Goal: Task Accomplishment & Management: Complete application form

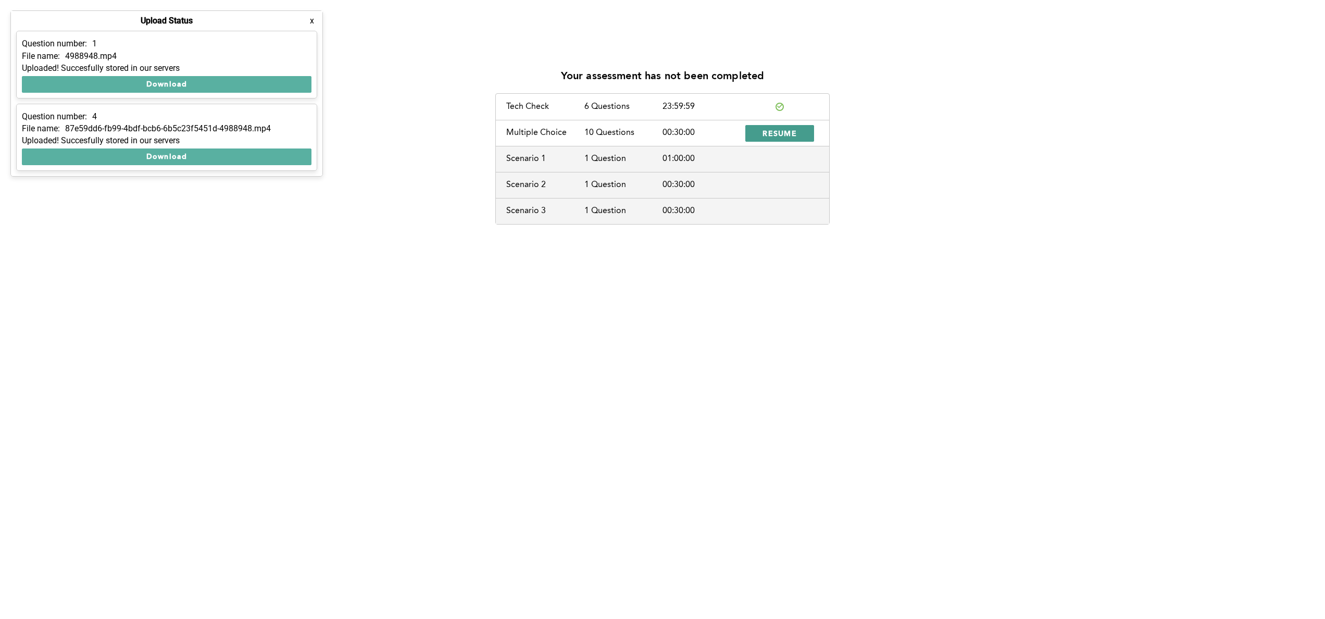
click at [775, 133] on span "RESUME" at bounding box center [779, 133] width 34 height 10
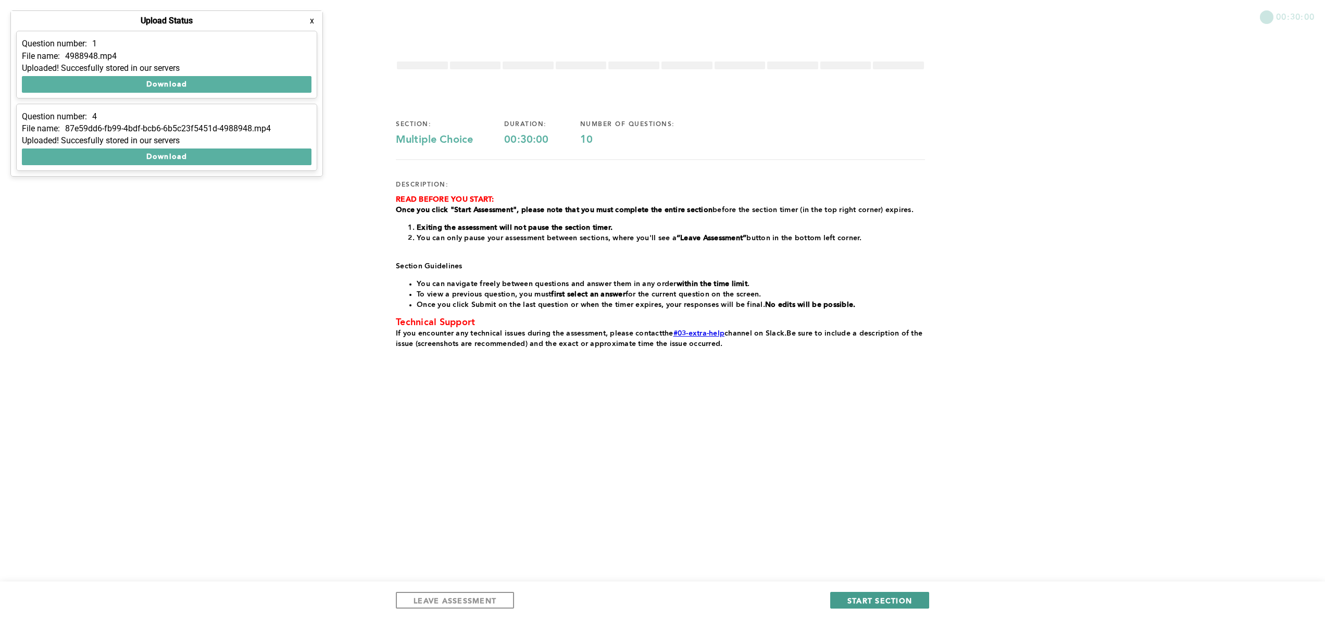
click at [850, 597] on span "START SECTION" at bounding box center [879, 600] width 65 height 10
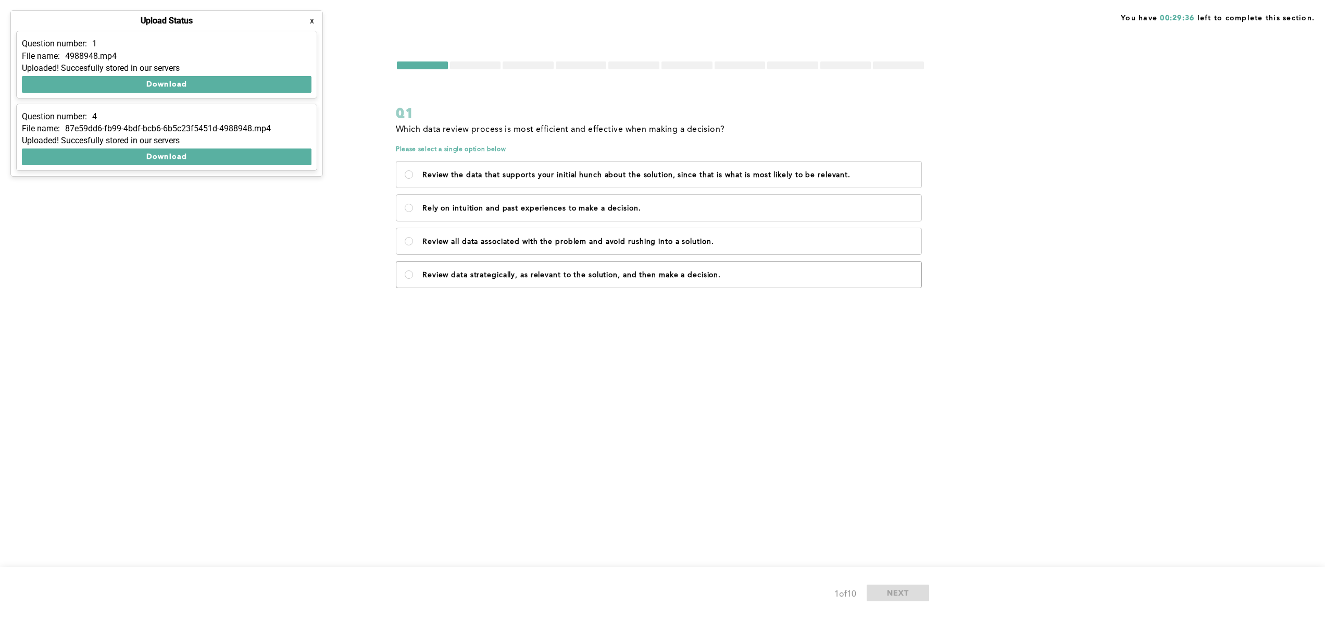
click at [652, 275] on p "Review data strategically, as relevant to the solution, and then make a decisio…" at bounding box center [667, 275] width 490 height 8
click at [413, 275] on decision\ "Review data strategically, as relevant to the solution, and then make a decisio…" at bounding box center [409, 274] width 8 height 8
radio decision\ "true"
click at [902, 595] on span "NEXT" at bounding box center [898, 592] width 22 height 10
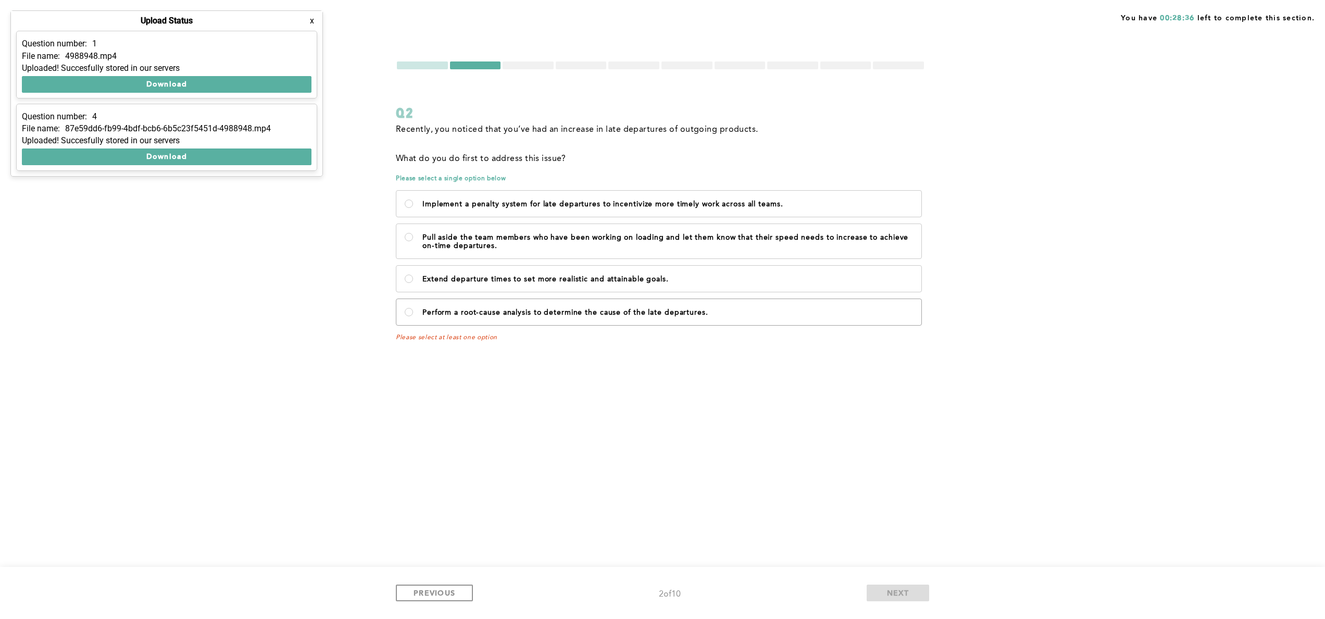
click at [641, 309] on p "Perform a root-cause analysis to determine the cause of the late departures." at bounding box center [667, 312] width 490 height 8
click at [413, 309] on departures\ "Perform a root-cause analysis to determine the cause of the late departures." at bounding box center [409, 312] width 8 height 8
radio departures\ "true"
click at [904, 598] on button "NEXT" at bounding box center [897, 592] width 62 height 17
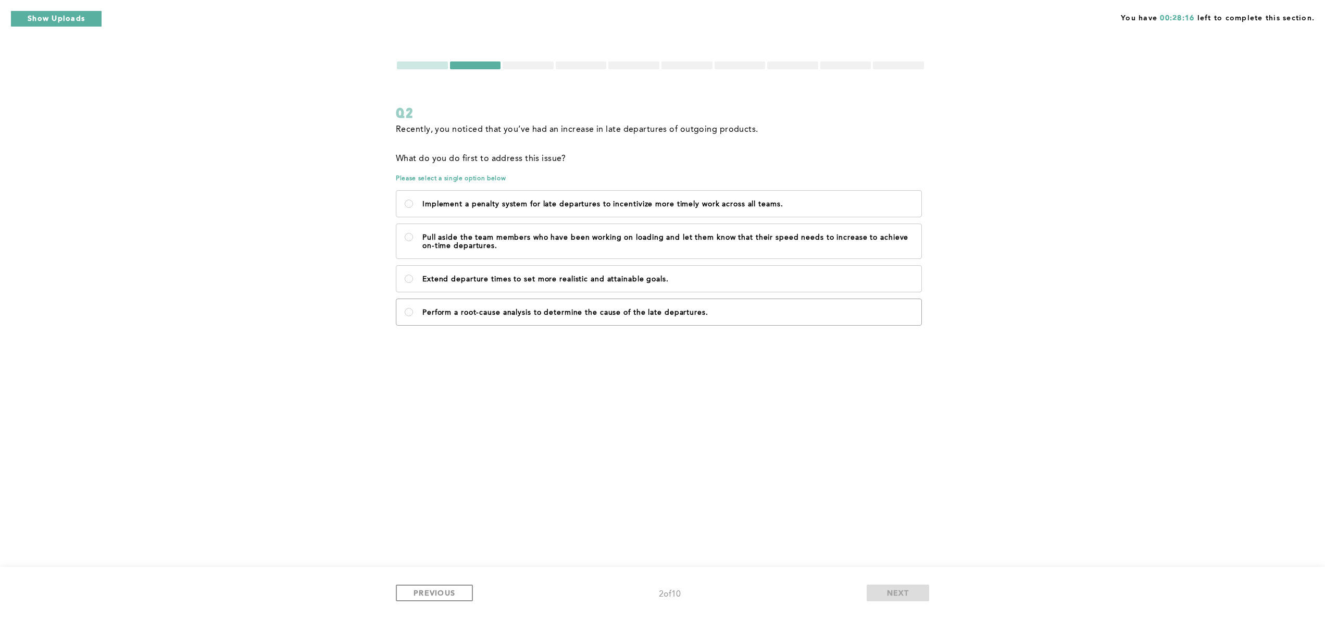
click at [465, 312] on p "Perform a root-cause analysis to determine the cause of the late departures." at bounding box center [667, 312] width 490 height 8
click at [413, 312] on departures\ "Perform a root-cause analysis to determine the cause of the late departures." at bounding box center [409, 312] width 8 height 8
radio departures\ "true"
click at [894, 592] on span "NEXT" at bounding box center [898, 592] width 22 height 10
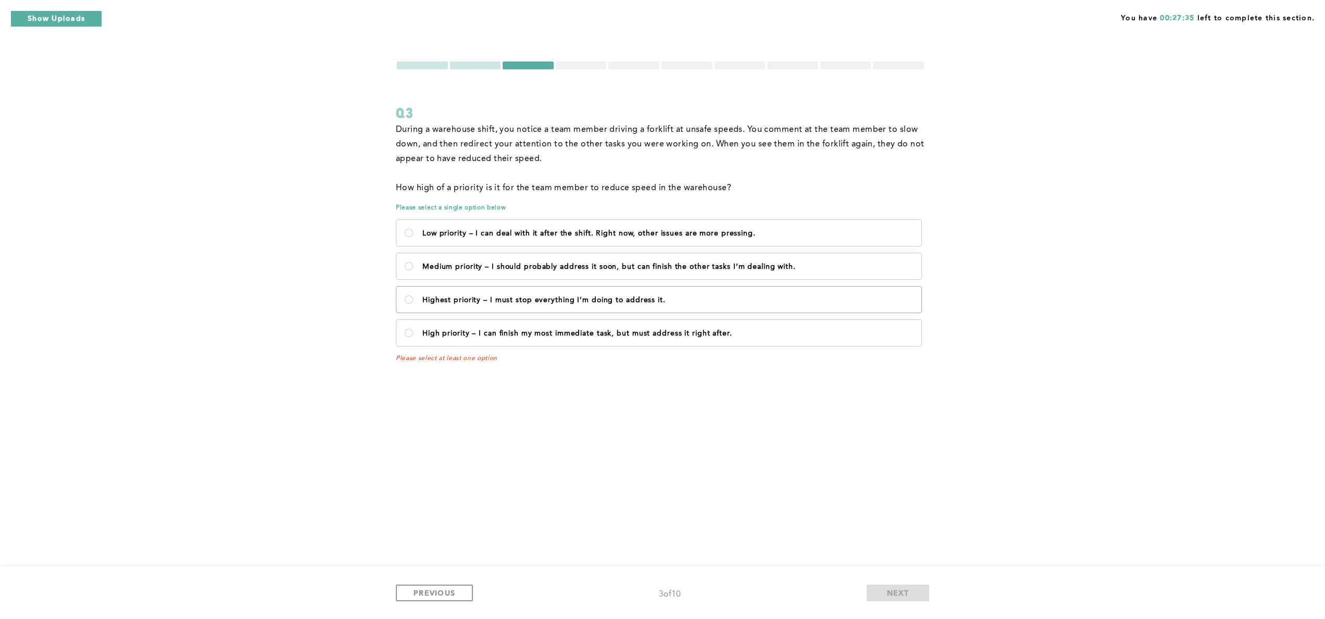
click at [546, 300] on p "Highest priority – I must stop everything I’m doing to address it." at bounding box center [667, 300] width 490 height 8
click at [413, 300] on it\ "Highest priority – I must stop everything I’m doing to address it." at bounding box center [409, 299] width 8 height 8
radio it\ "true"
click at [882, 592] on button "NEXT" at bounding box center [897, 592] width 62 height 17
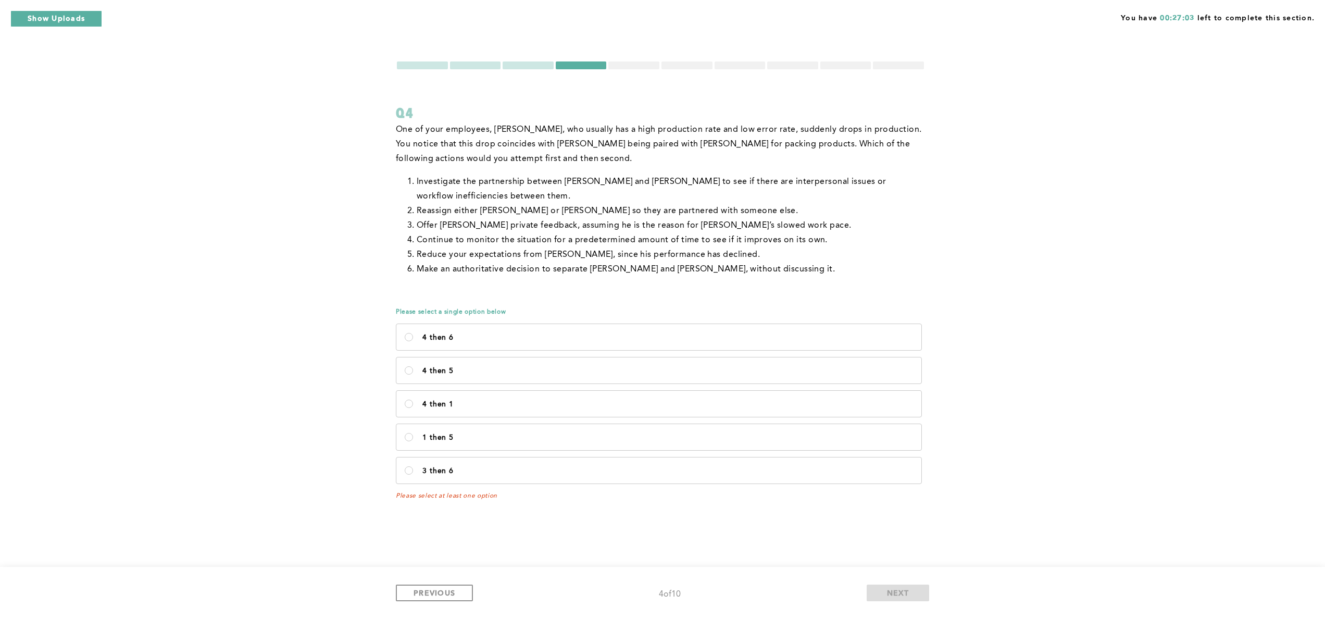
click at [509, 138] on p "One of your employees, Geoff, who usually has a high production rate and low er…" at bounding box center [660, 144] width 529 height 44
click at [511, 407] on p "4 then 1" at bounding box center [667, 404] width 490 height 8
click at [413, 407] on 1\<\/p\> "4 then 1" at bounding box center [409, 403] width 8 height 8
radio 1\<\/p\> "true"
click at [873, 589] on button "NEXT" at bounding box center [897, 592] width 62 height 17
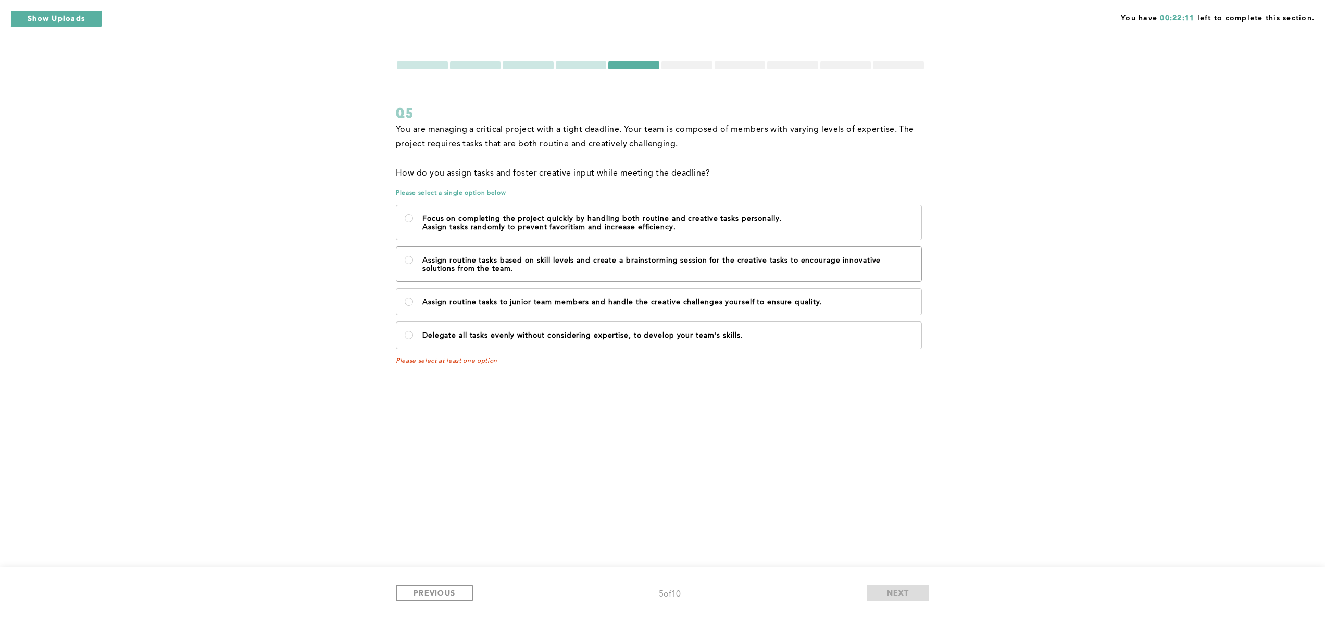
click at [484, 257] on p "Assign routine tasks based on skill levels and create a brainstorming session f…" at bounding box center [667, 264] width 490 height 17
click at [413, 257] on team\ "Assign routine tasks based on skill levels and create a brainstorming session f…" at bounding box center [409, 260] width 8 height 8
radio team\ "true"
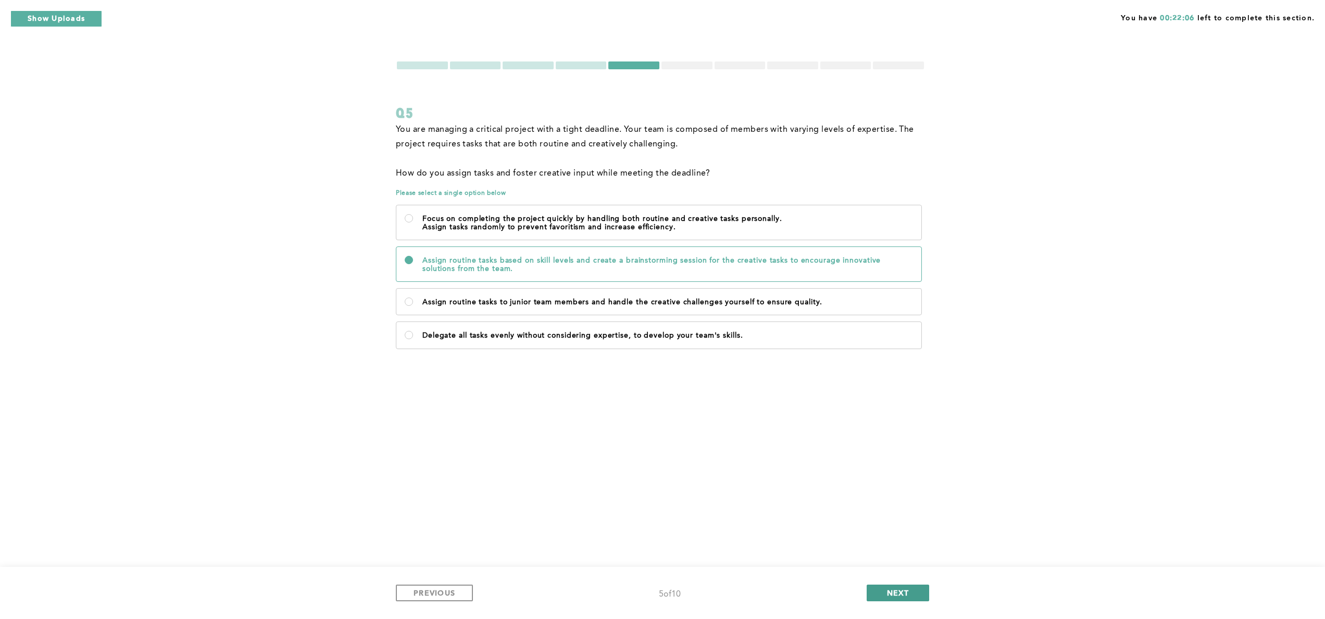
click at [884, 590] on button "NEXT" at bounding box center [897, 592] width 62 height 17
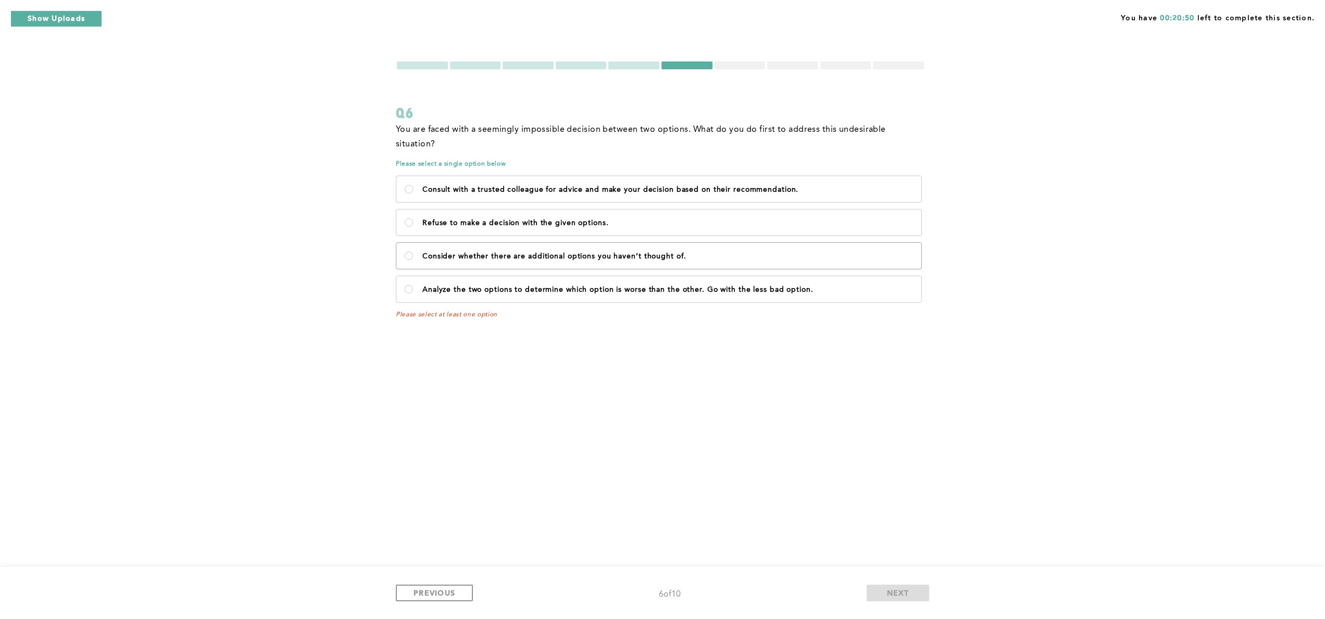
click at [594, 252] on p "Consider whether there are additional options you haven’t thought of." at bounding box center [667, 256] width 490 height 8
click at [413, 251] on of\ "Consider whether there are additional options you haven’t thought of." at bounding box center [409, 255] width 8 height 8
radio of\ "true"
click at [881, 589] on button "NEXT" at bounding box center [897, 592] width 62 height 17
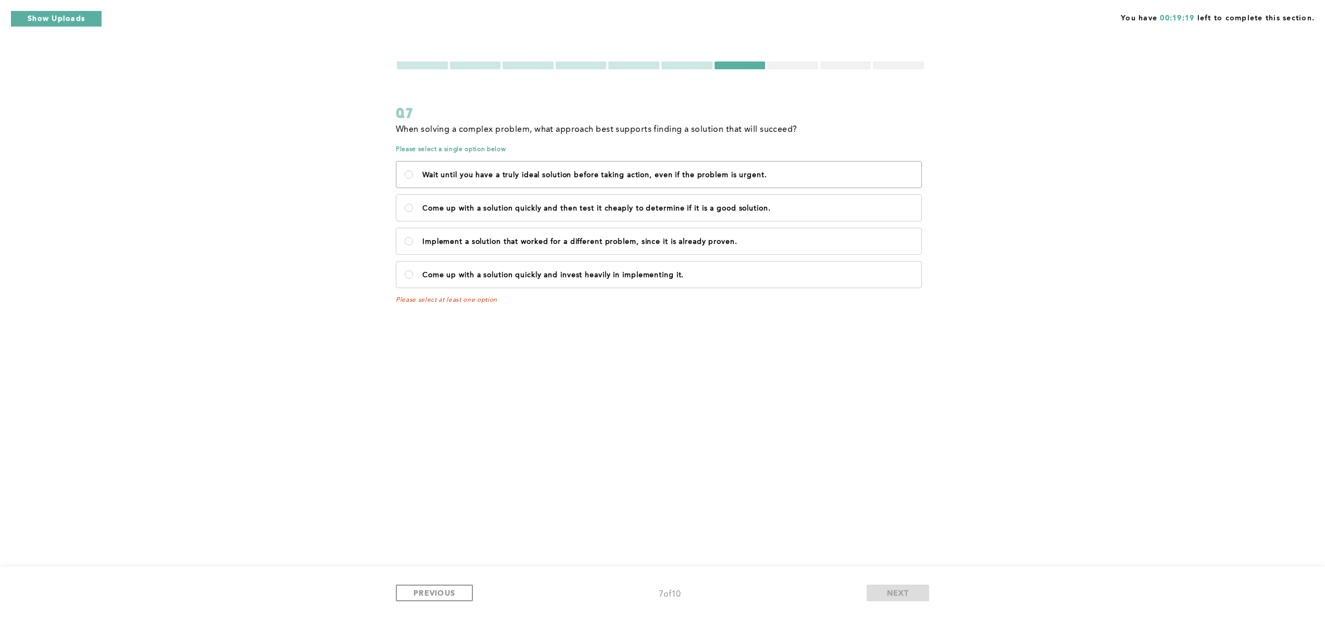
click at [799, 168] on label "Wait until you have a truly ideal solution before taking action, even if the pr…" at bounding box center [658, 174] width 525 height 26
click at [413, 170] on urgent\ "Wait until you have a truly ideal solution before taking action, even if the pr…" at bounding box center [409, 174] width 8 height 8
radio urgent\ "true"
click at [912, 587] on button "NEXT" at bounding box center [897, 592] width 62 height 17
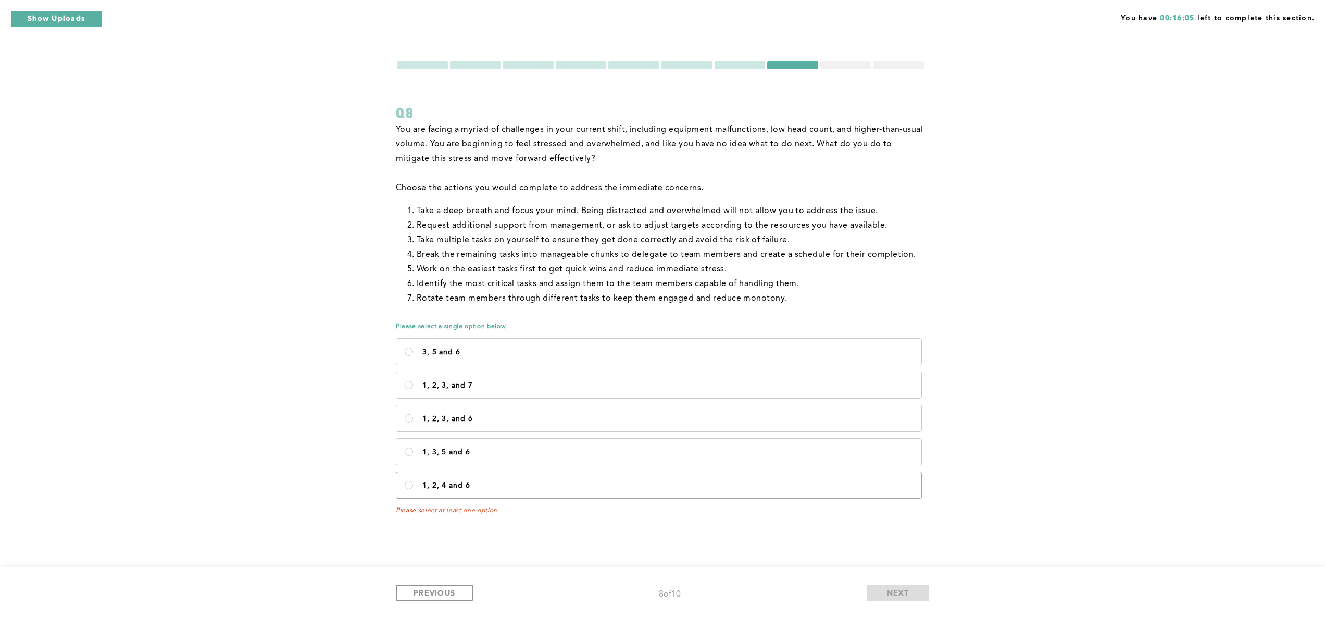
click at [609, 494] on label "1, 2, 4 and 6" at bounding box center [658, 485] width 525 height 26
click at [413, 489] on 6\<\/p\> "1, 2, 4 and 6" at bounding box center [409, 485] width 8 height 8
radio 6\<\/p\> "true"
click at [878, 589] on button "NEXT" at bounding box center [897, 592] width 62 height 17
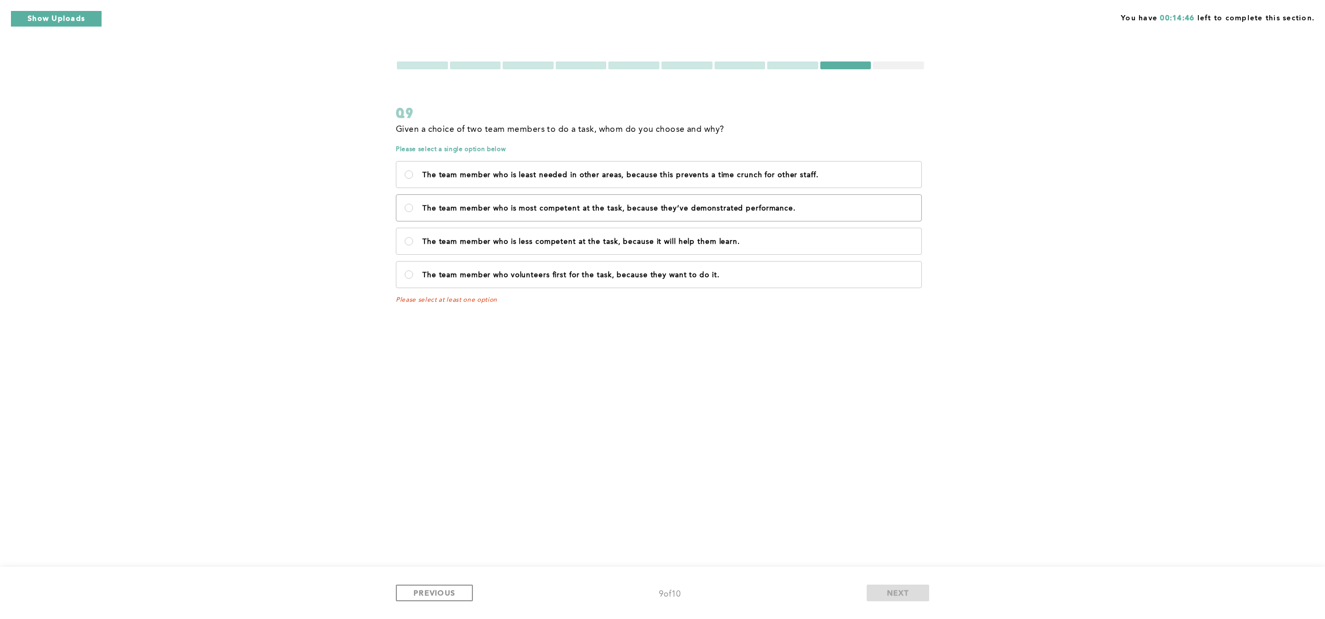
click at [715, 203] on label "The team member who is most competent at the task, because they’ve demonstrated…" at bounding box center [658, 208] width 525 height 26
click at [413, 204] on performance\ "The team member who is most competent at the task, because they’ve demonstrated…" at bounding box center [409, 208] width 8 height 8
radio performance\ "true"
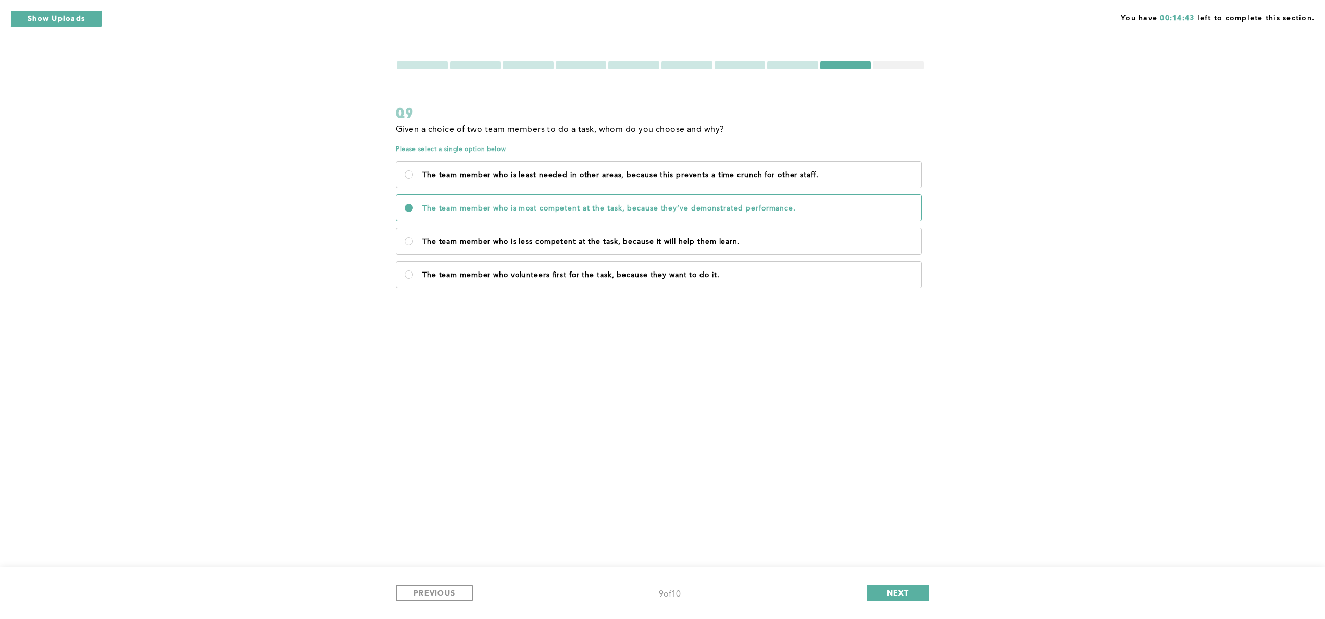
click at [888, 601] on div "PREVIOUS 9 of 10 NEXT" at bounding box center [662, 592] width 1325 height 52
click at [883, 589] on button "NEXT" at bounding box center [897, 592] width 62 height 17
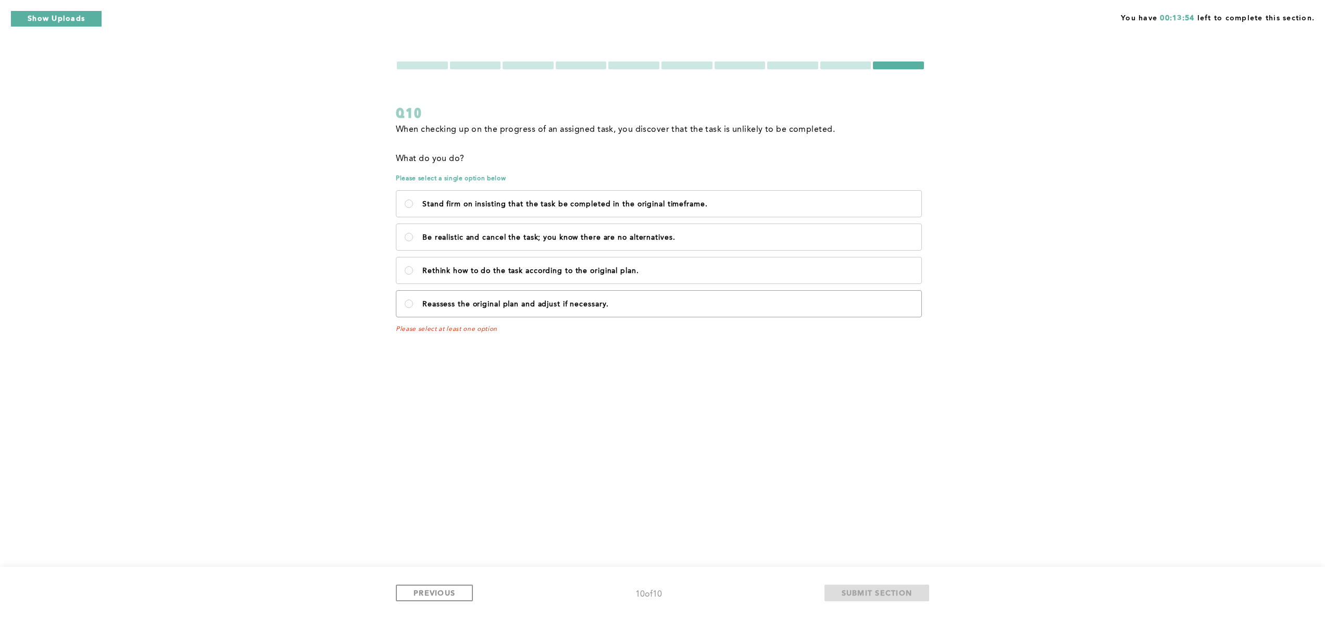
click at [612, 313] on label "Reassess the original plan and adjust if necessary." at bounding box center [658, 304] width 525 height 26
click at [413, 308] on necessary\ "Reassess the original plan and adjust if necessary." at bounding box center [409, 303] width 8 height 8
radio necessary\ "true"
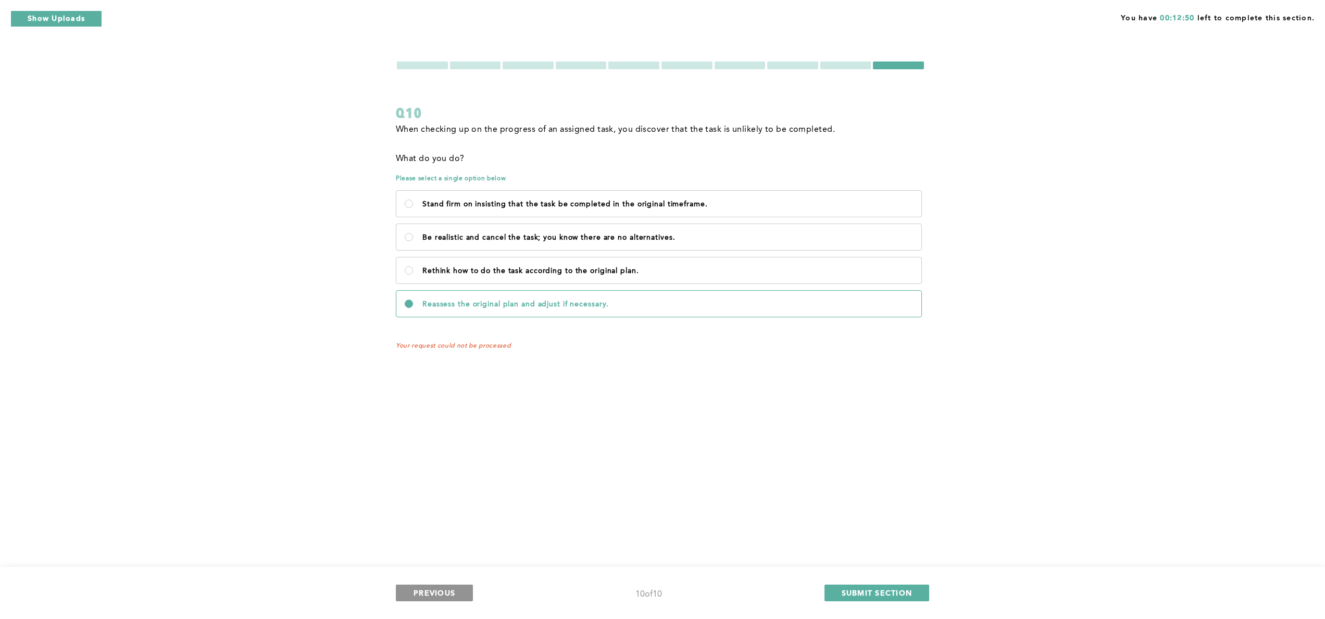
click at [465, 589] on button "PREVIOUS" at bounding box center [434, 592] width 77 height 17
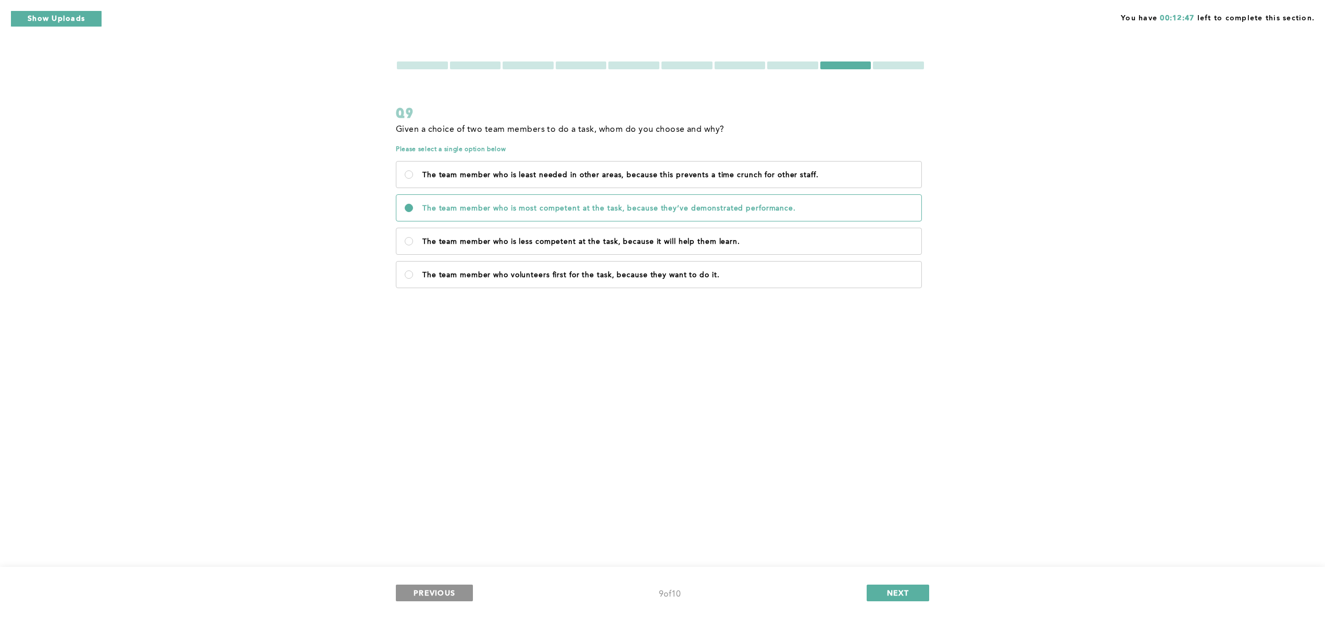
click at [465, 589] on button "PREVIOUS" at bounding box center [434, 592] width 77 height 17
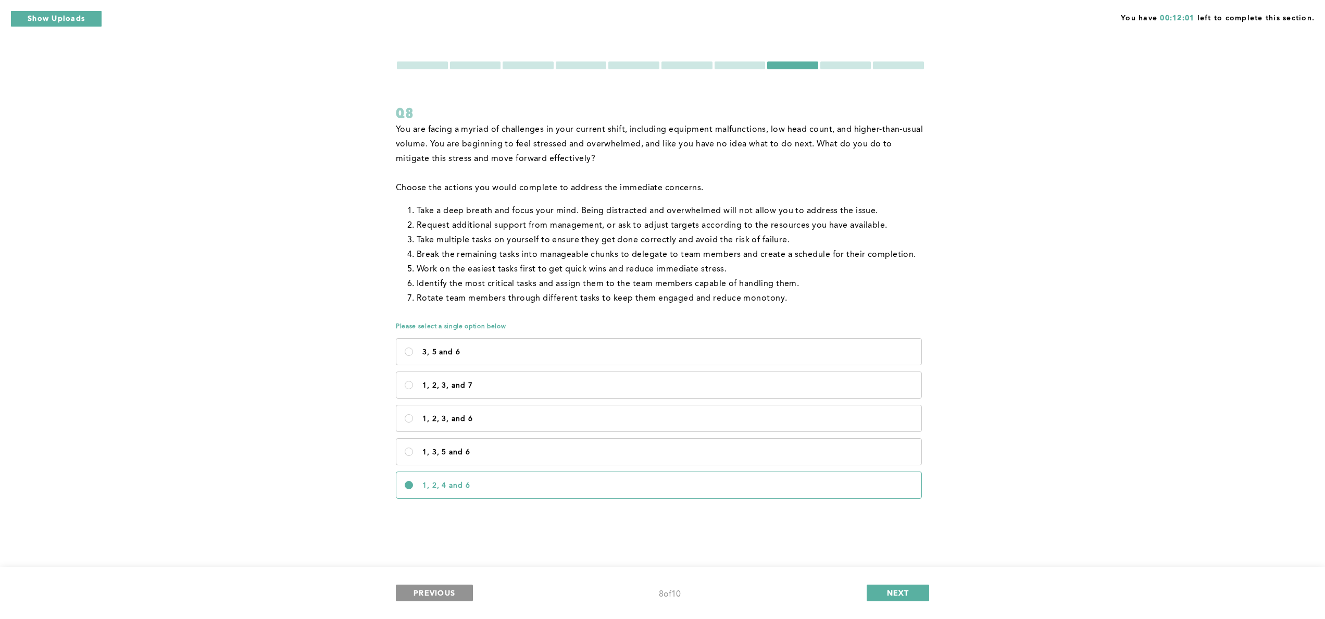
click at [440, 584] on button "PREVIOUS" at bounding box center [434, 592] width 77 height 17
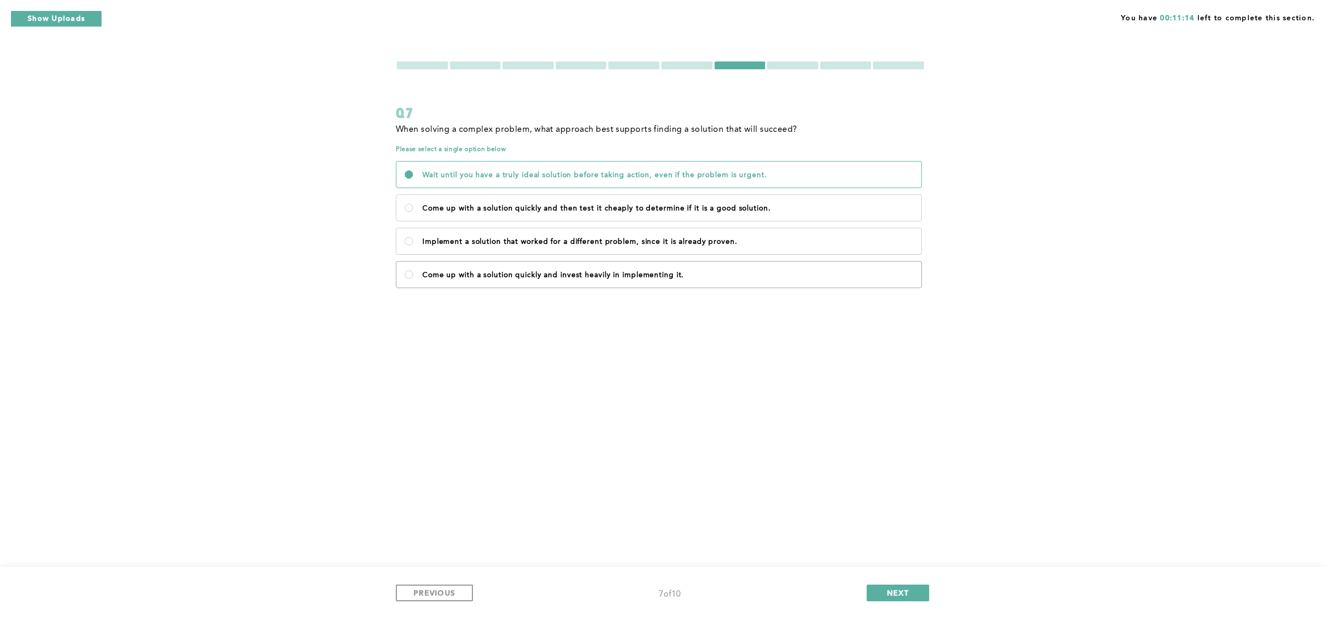
click at [468, 267] on label "Come up with a solution quickly and invest heavily in implementing it." at bounding box center [658, 274] width 525 height 26
click at [413, 270] on it\ "Come up with a solution quickly and invest heavily in implementing it." at bounding box center [409, 274] width 8 height 8
radio it\ "true"
click at [429, 601] on div "PREVIOUS 7 of 10 NEXT" at bounding box center [662, 592] width 1325 height 52
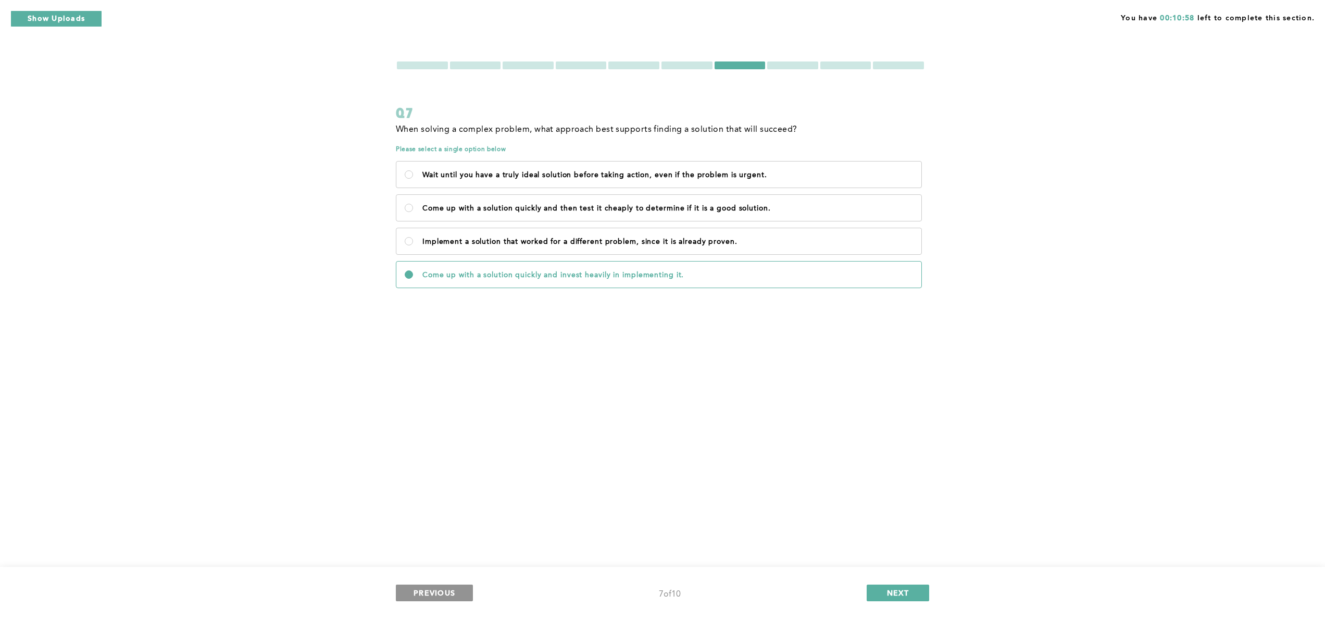
click at [434, 597] on span "PREVIOUS" at bounding box center [434, 592] width 42 height 10
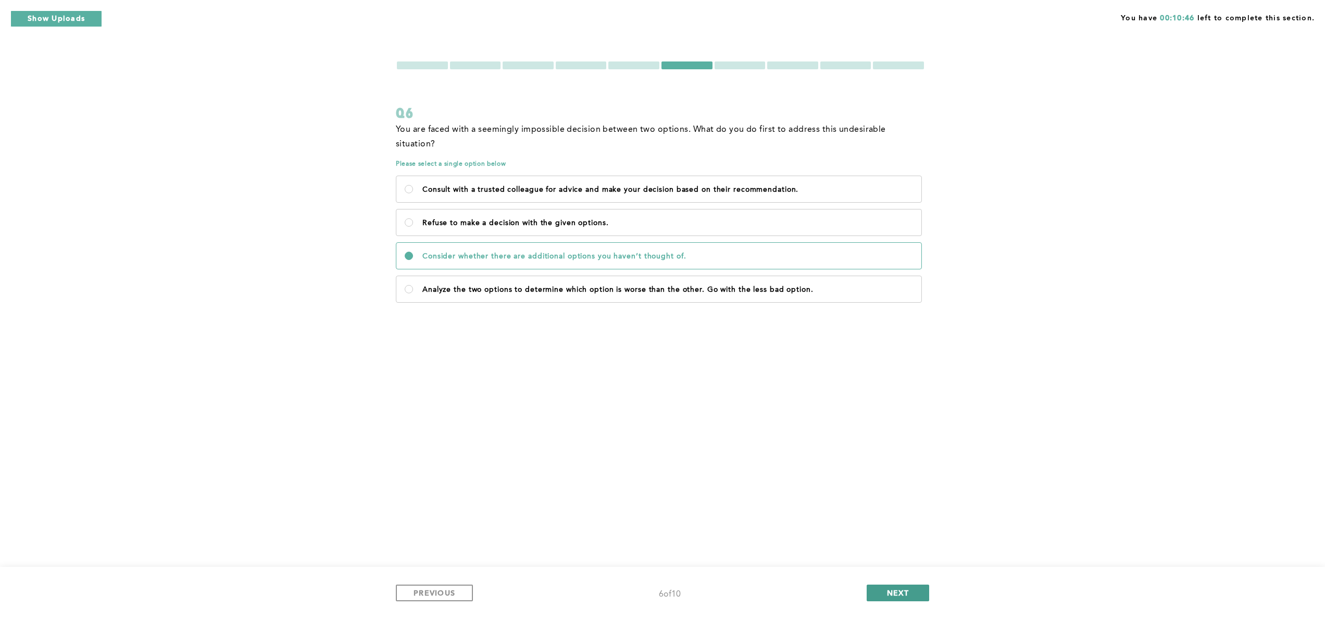
click at [879, 590] on button "NEXT" at bounding box center [897, 592] width 62 height 17
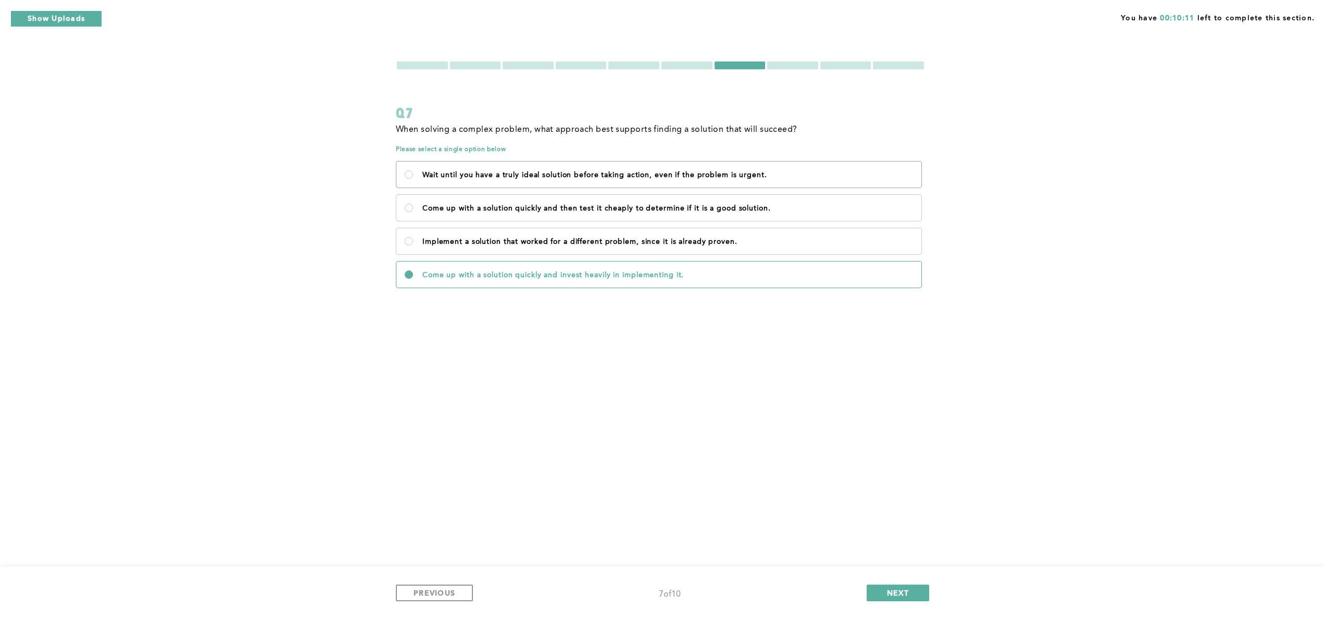
click at [781, 172] on p "Wait until you have a truly ideal solution before taking action, even if the pr…" at bounding box center [667, 175] width 490 height 8
click at [413, 172] on urgent\ "Wait until you have a truly ideal solution before taking action, even if the pr…" at bounding box center [409, 174] width 8 height 8
radio urgent\ "true"
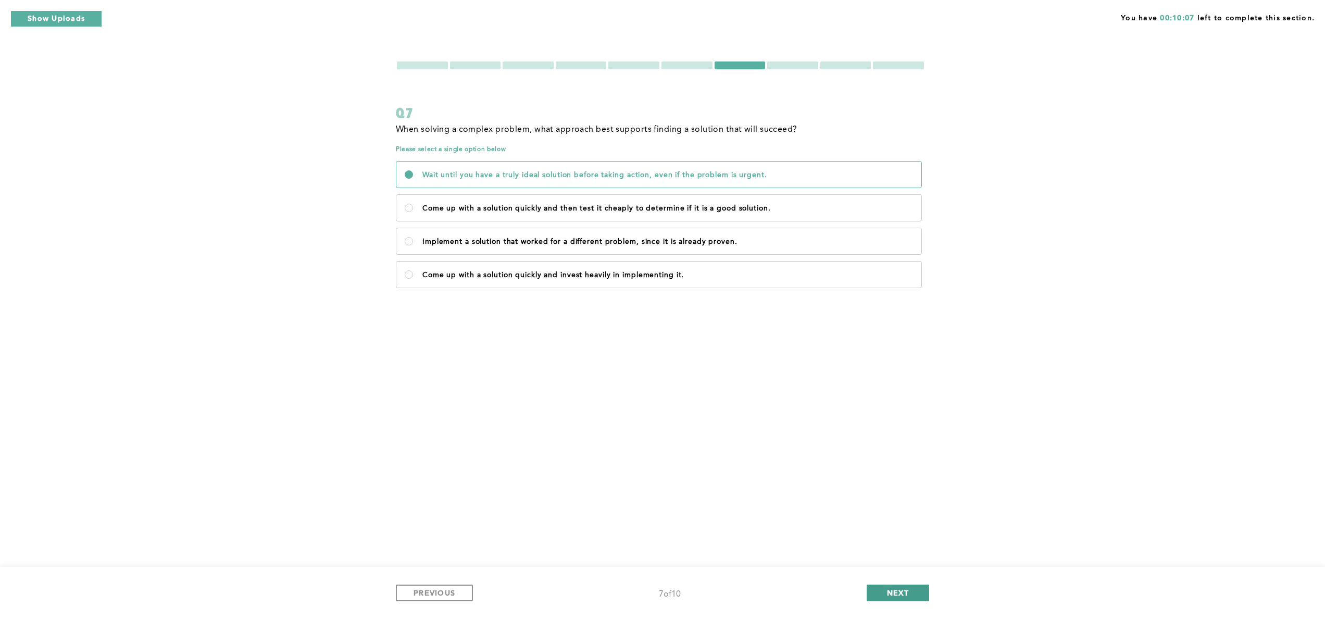
click at [886, 585] on button "NEXT" at bounding box center [897, 592] width 62 height 17
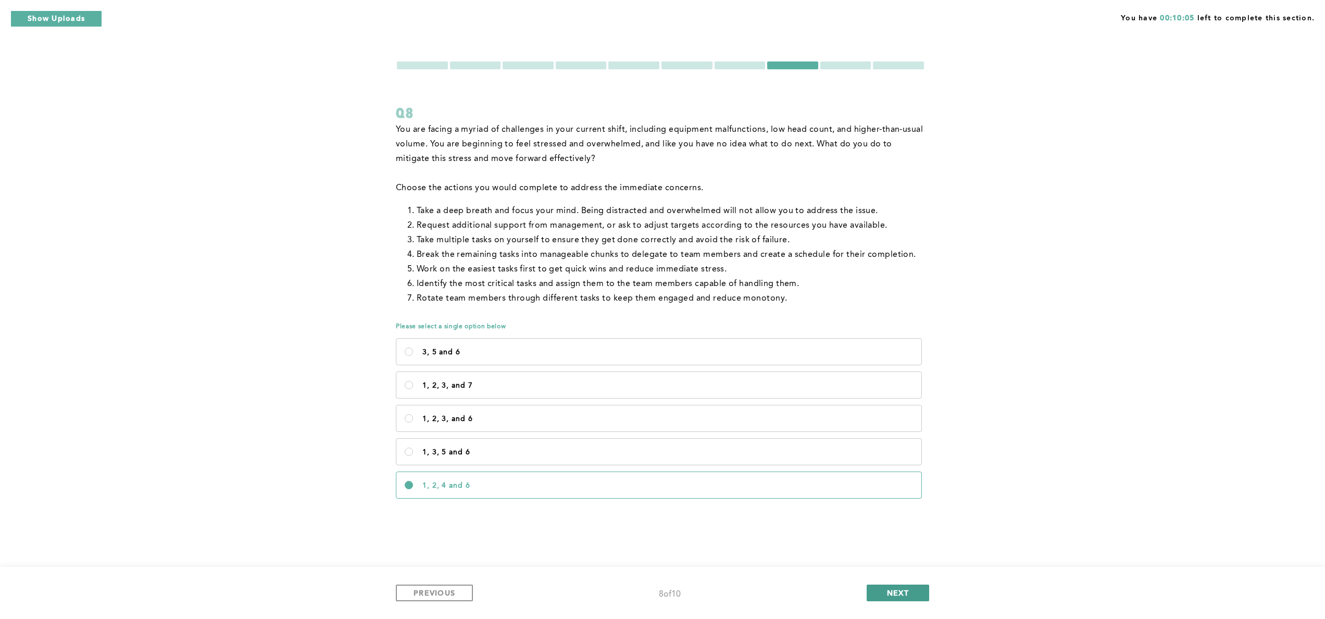
click at [886, 585] on button "NEXT" at bounding box center [897, 592] width 62 height 17
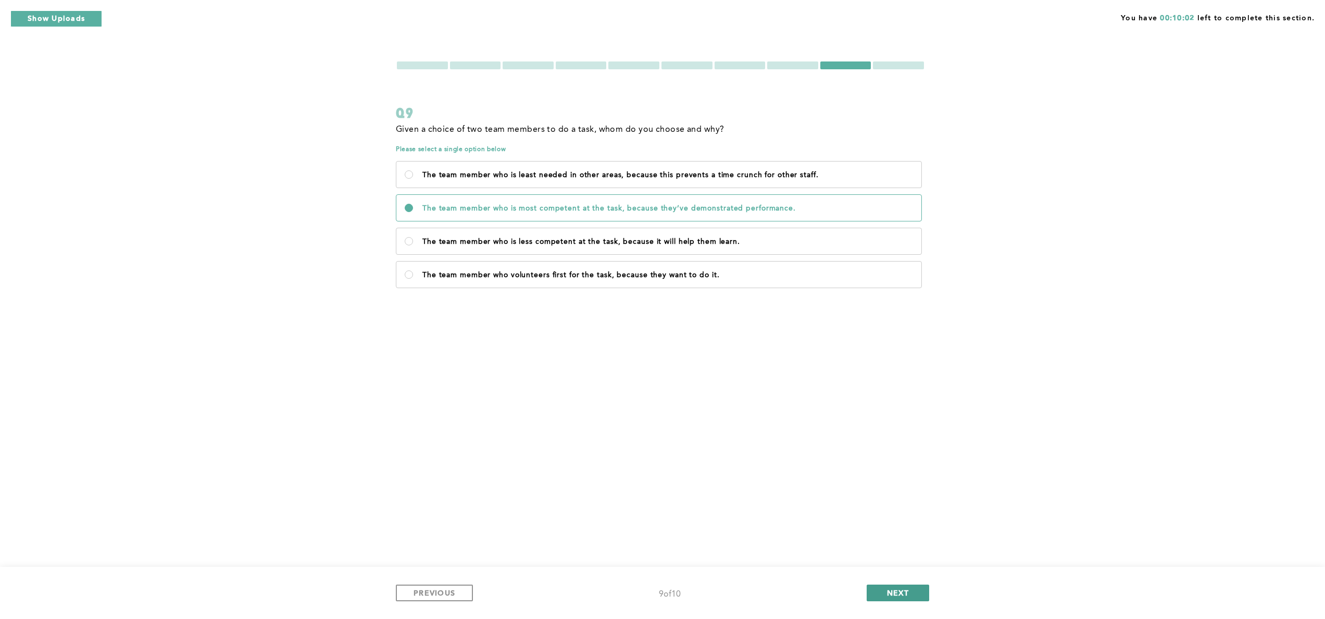
click at [887, 589] on span "NEXT" at bounding box center [898, 592] width 22 height 10
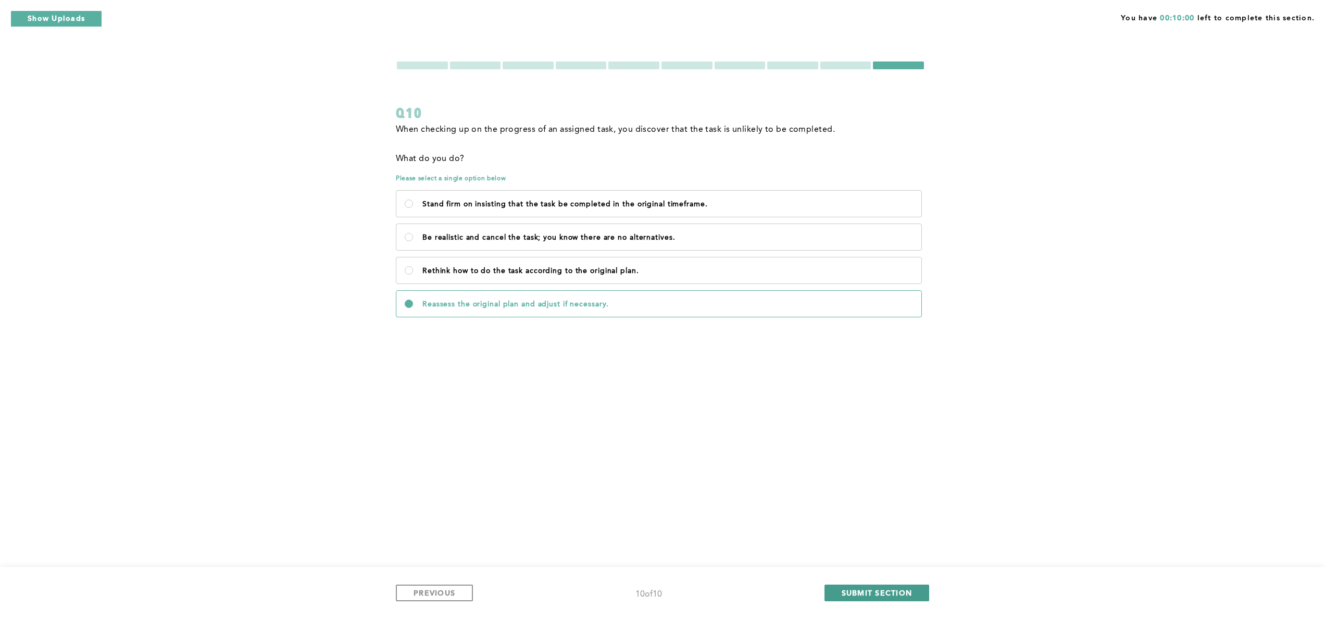
click at [886, 589] on span "SUBMIT SECTION" at bounding box center [876, 592] width 71 height 10
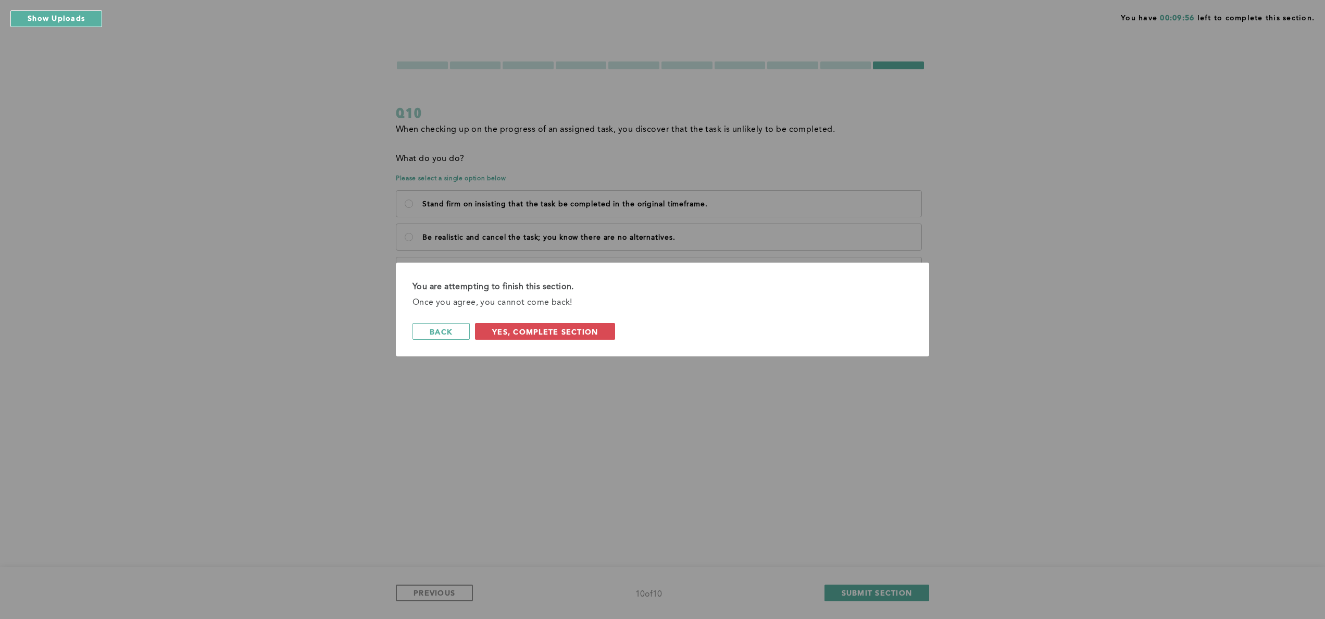
click at [586, 322] on div "You are attempting to finish this section. Once you agree, you cannot come back…" at bounding box center [662, 309] width 533 height 94
click at [563, 334] on span "Yes, Complete Section" at bounding box center [545, 331] width 106 height 10
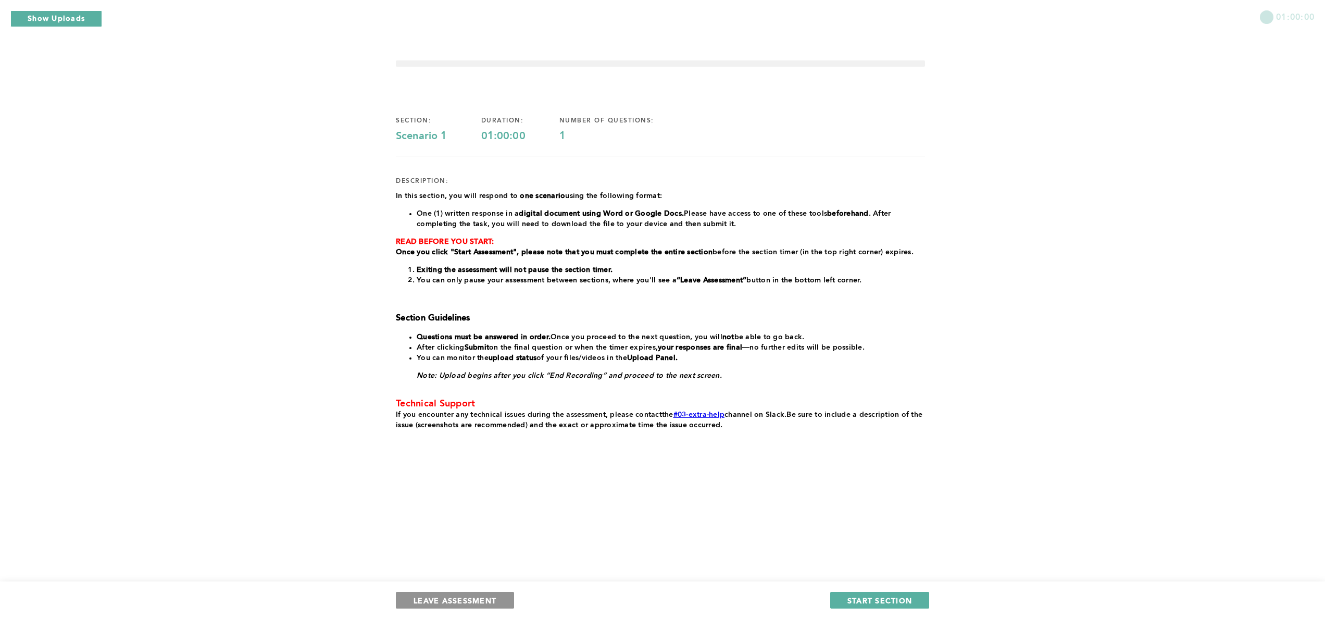
click at [438, 602] on span "LEAVE ASSESSMENT" at bounding box center [454, 600] width 83 height 10
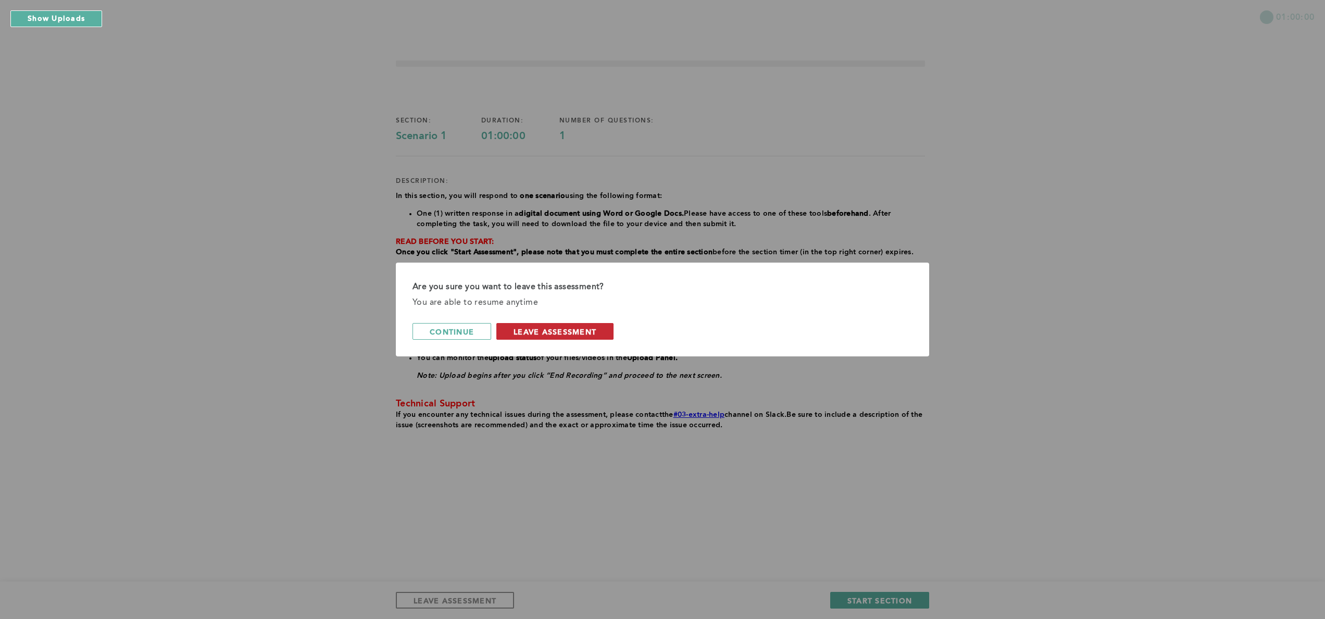
click at [538, 327] on span "leave assessment" at bounding box center [554, 331] width 83 height 10
